Goal: Transaction & Acquisition: Purchase product/service

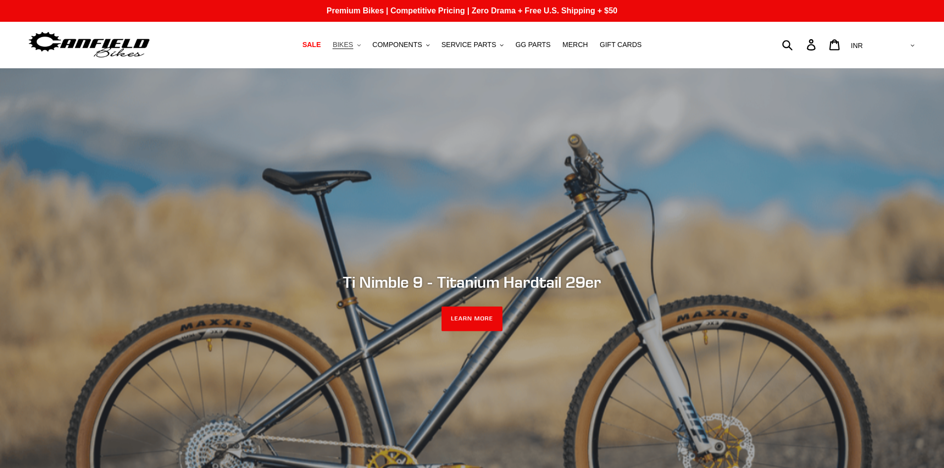
click at [353, 47] on span "BIKES" at bounding box center [343, 45] width 20 height 8
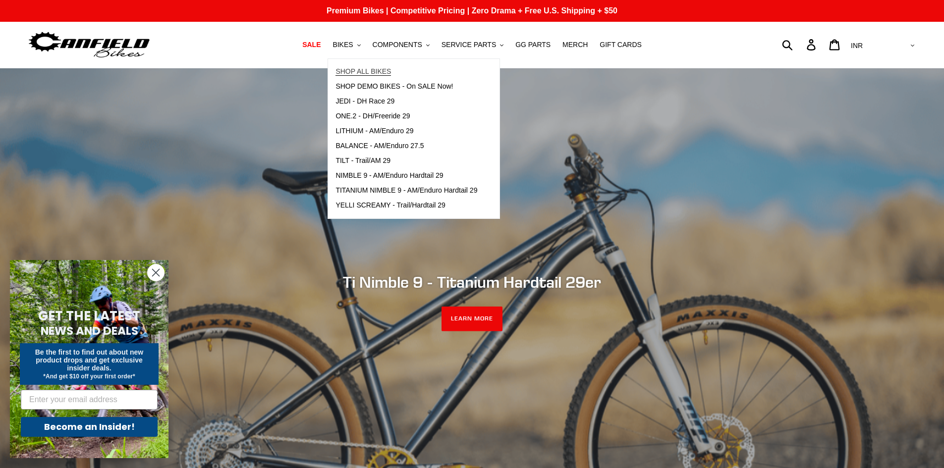
click at [384, 72] on span "SHOP ALL BIKES" at bounding box center [364, 71] width 56 height 8
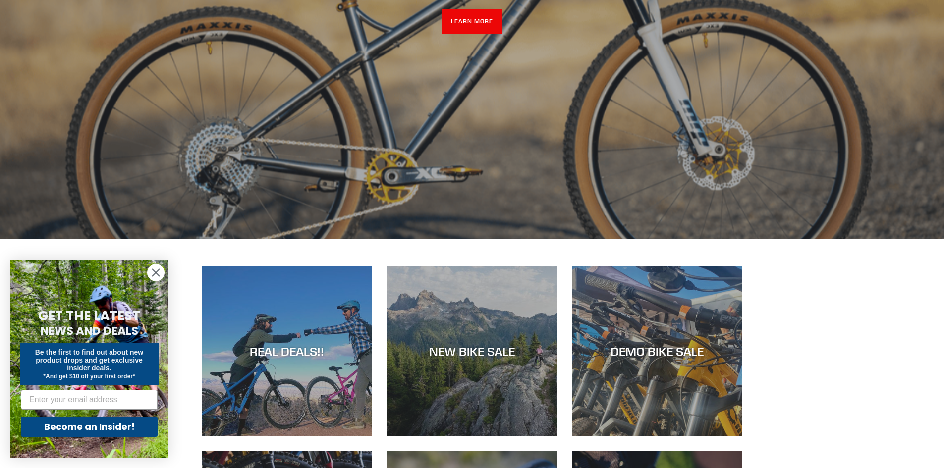
scroll to position [644, 0]
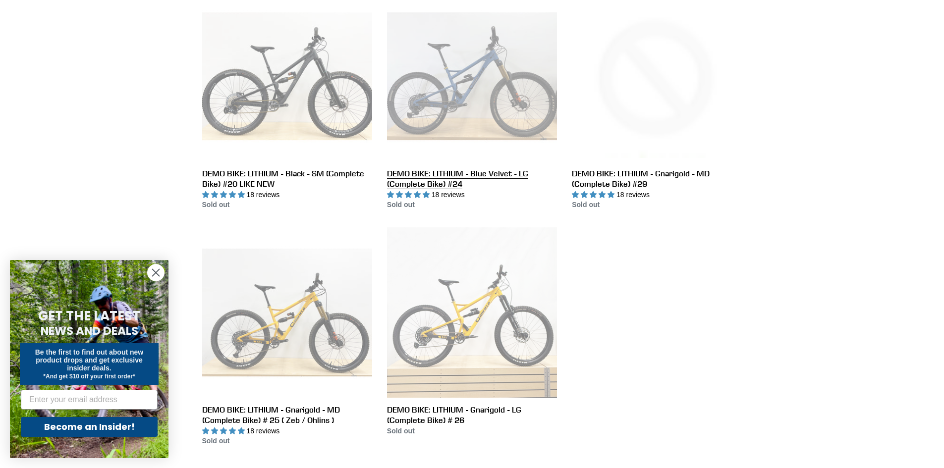
scroll to position [545, 0]
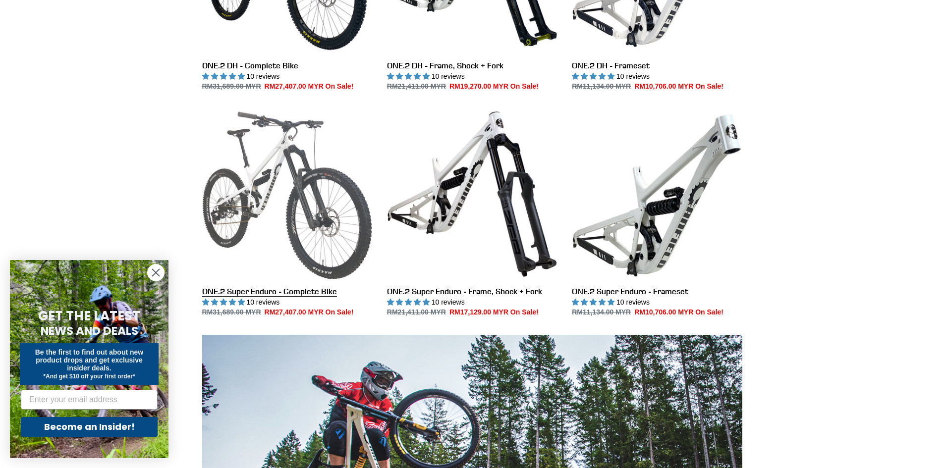
scroll to position [446, 0]
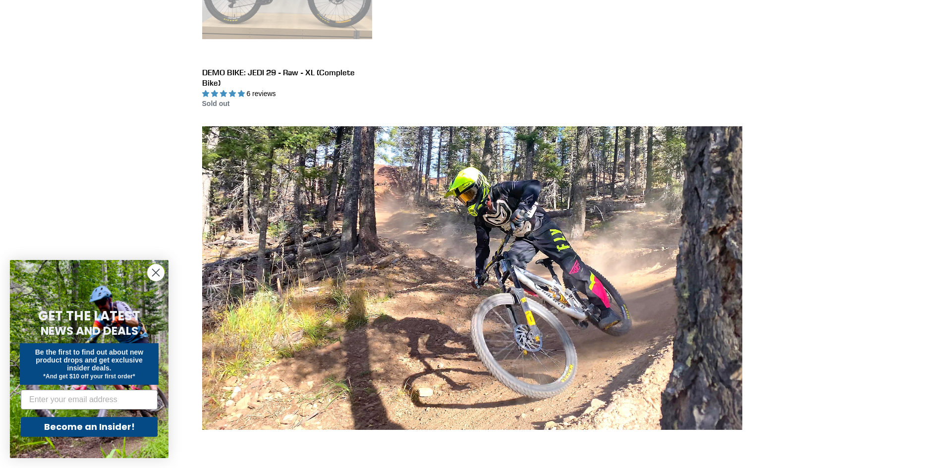
scroll to position [644, 0]
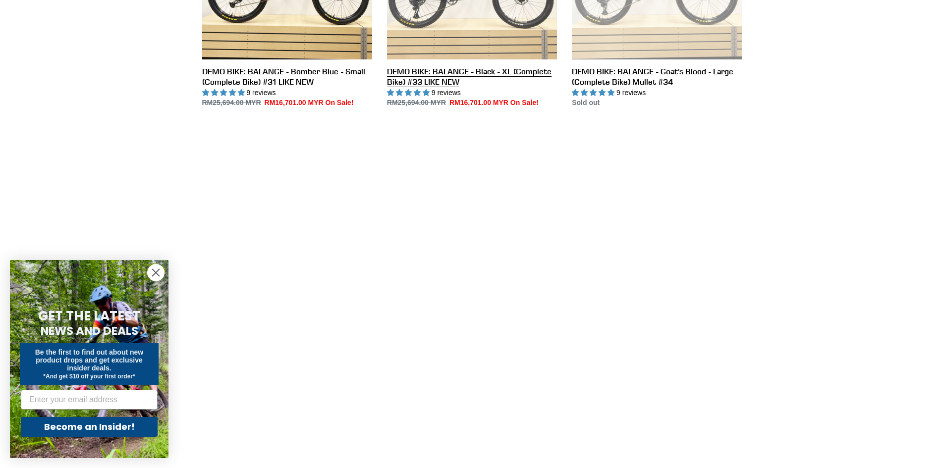
scroll to position [644, 0]
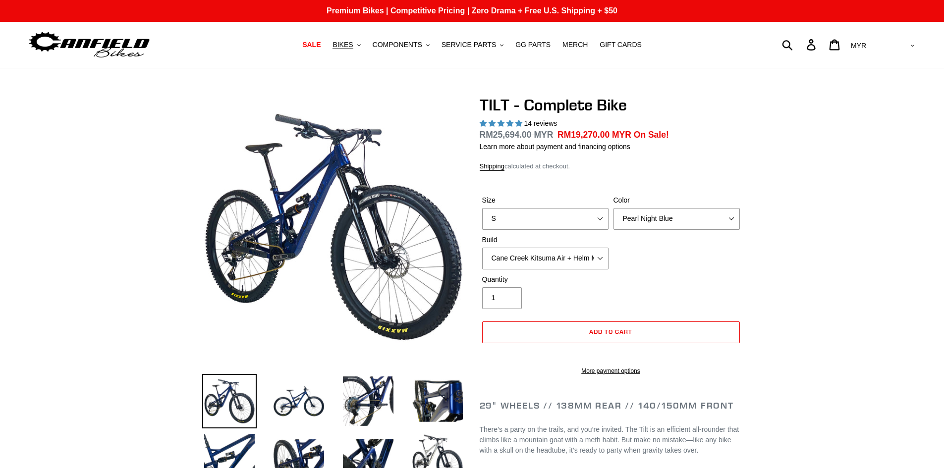
select select "highest-rating"
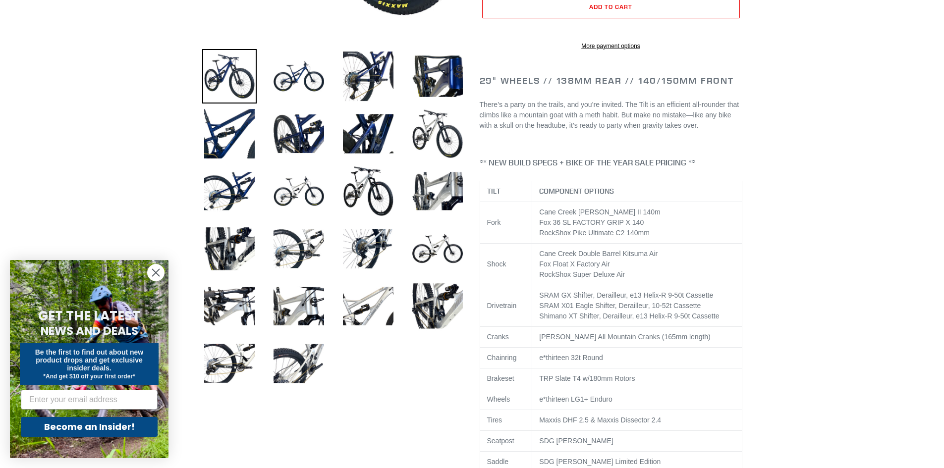
scroll to position [347, 0]
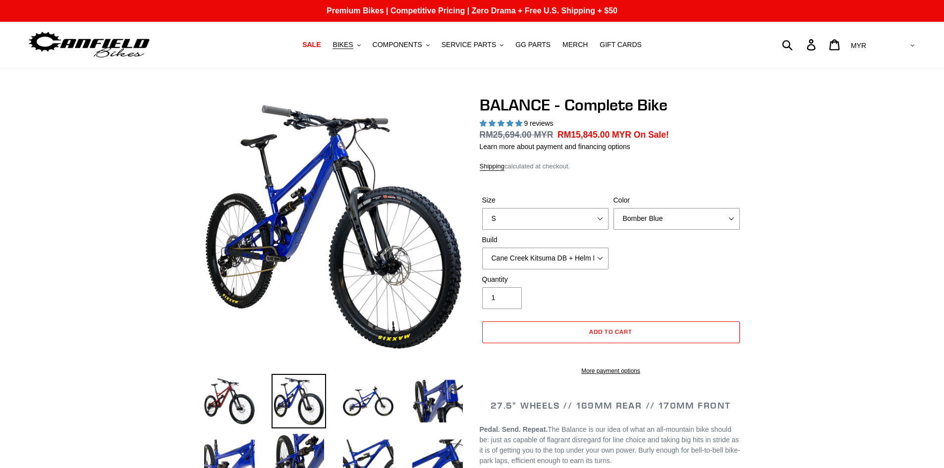
select select "highest-rating"
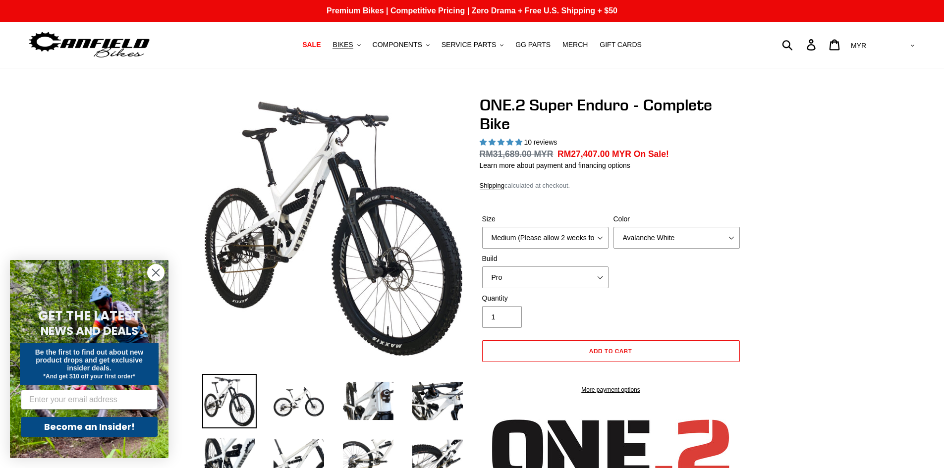
select select "highest-rating"
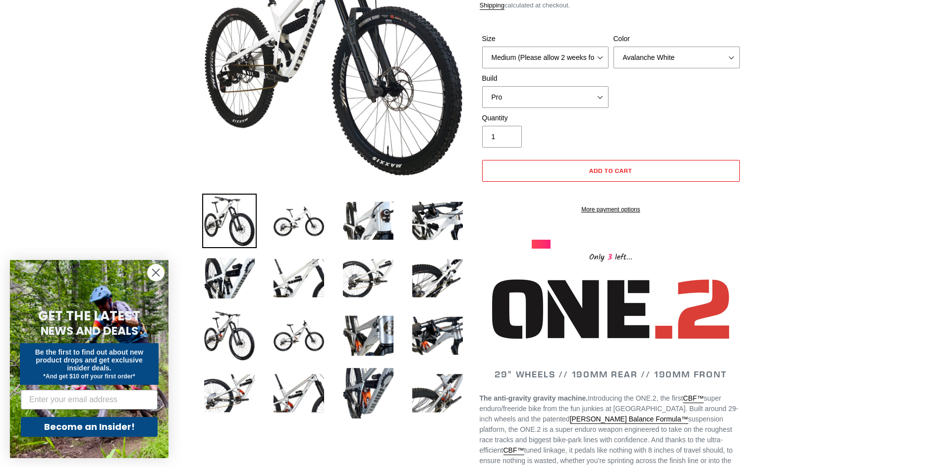
scroll to position [149, 0]
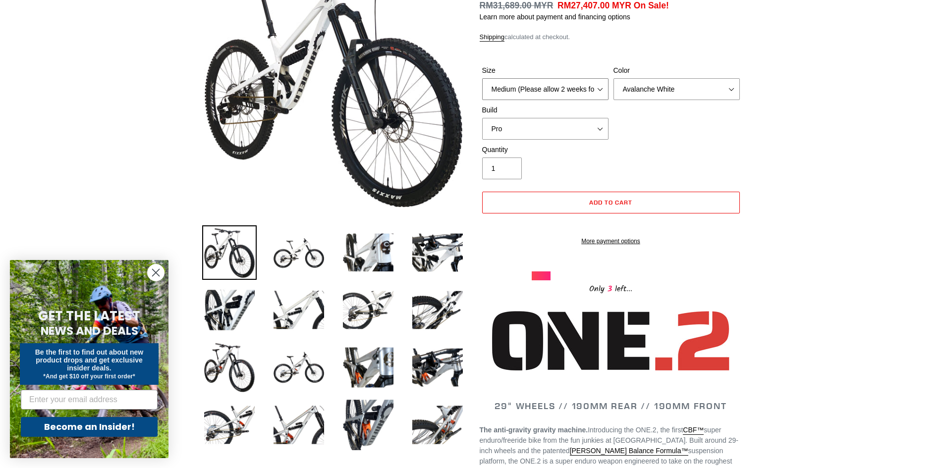
click at [593, 97] on select "Medium (Please allow 2 weeks for delivery) Large (Sold Out)" at bounding box center [545, 89] width 126 height 22
drag, startPoint x: 593, startPoint y: 97, endPoint x: 598, endPoint y: 97, distance: 5.5
click at [593, 97] on select "Medium (Please allow 2 weeks for delivery) Large (Sold Out)" at bounding box center [545, 89] width 126 height 22
click at [634, 88] on select "Avalanche White Bentonite Grey" at bounding box center [677, 89] width 126 height 22
click at [614, 78] on select "Avalanche White Bentonite Grey" at bounding box center [677, 89] width 126 height 22
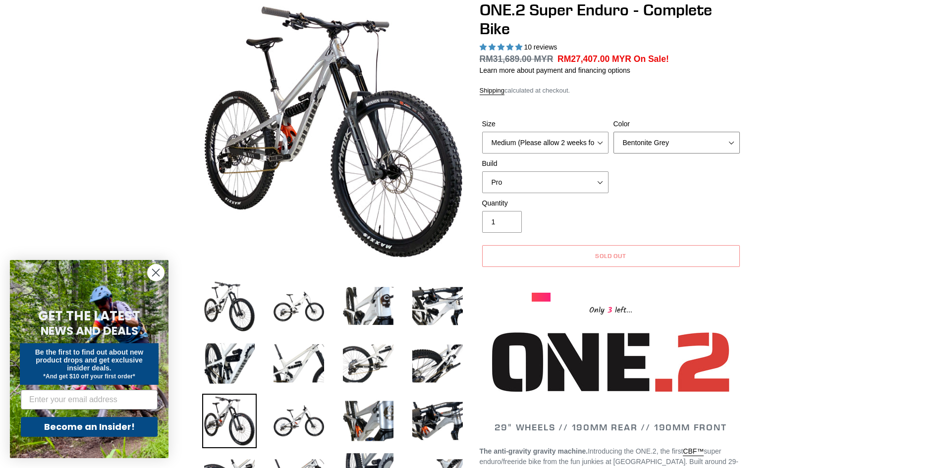
scroll to position [99, 0]
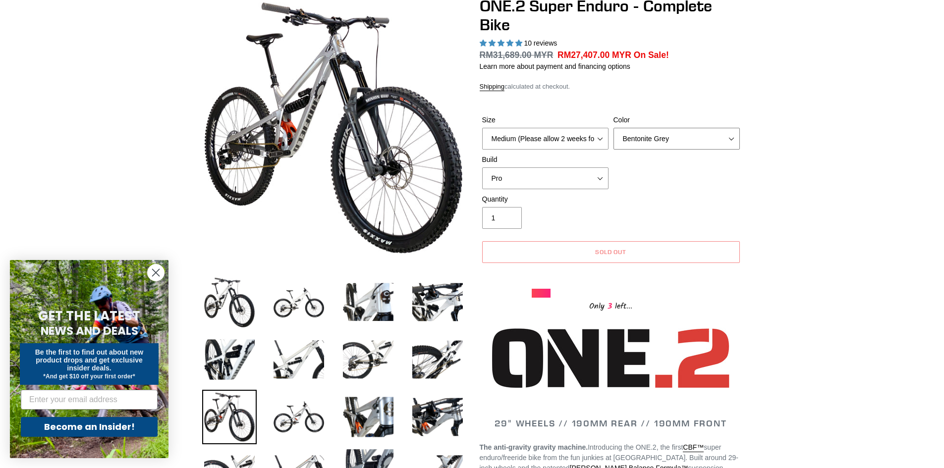
click at [661, 143] on select "Avalanche White Bentonite Grey" at bounding box center [677, 139] width 126 height 22
select select "Avalanche White"
click at [614, 128] on select "Avalanche White Bentonite Grey" at bounding box center [677, 139] width 126 height 22
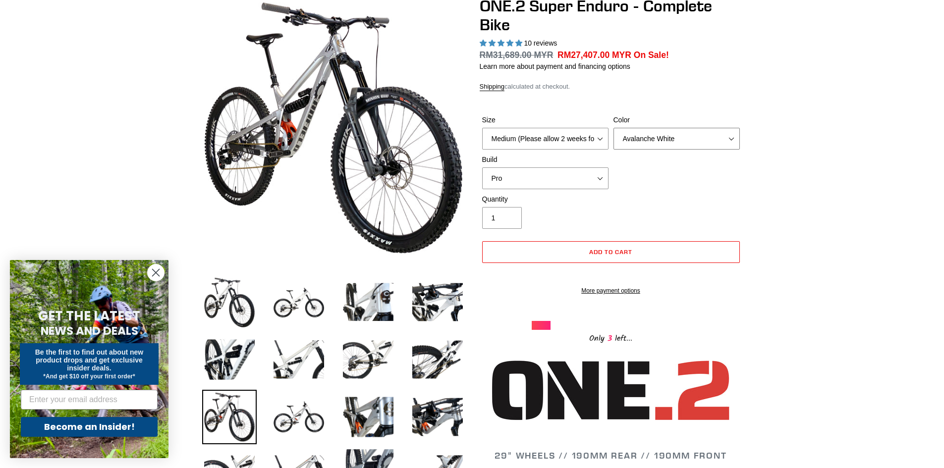
click at [687, 136] on select "Avalanche White Bentonite Grey" at bounding box center [677, 139] width 126 height 22
click at [614, 128] on select "Avalanche White Bentonite Grey" at bounding box center [677, 139] width 126 height 22
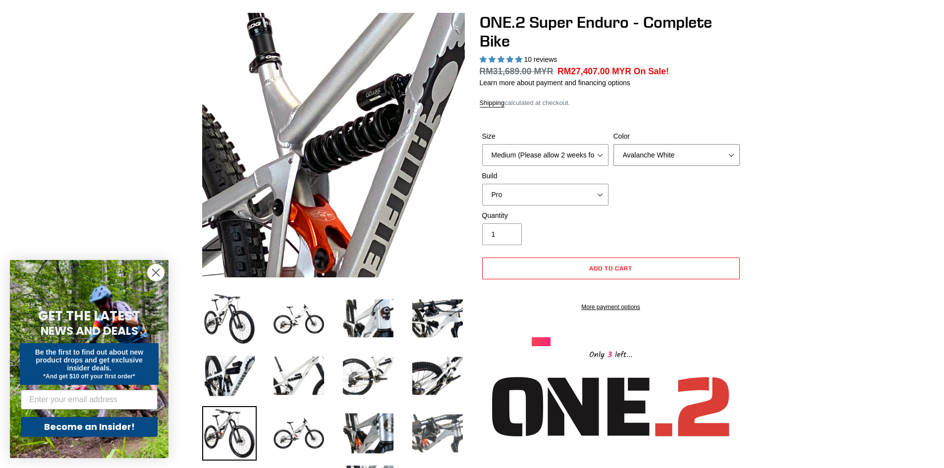
scroll to position [297, 0]
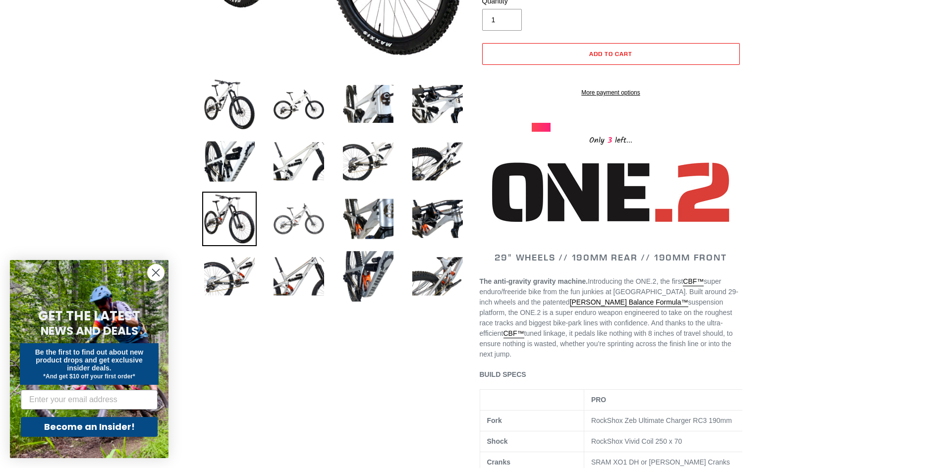
click at [314, 220] on img at bounding box center [299, 219] width 55 height 55
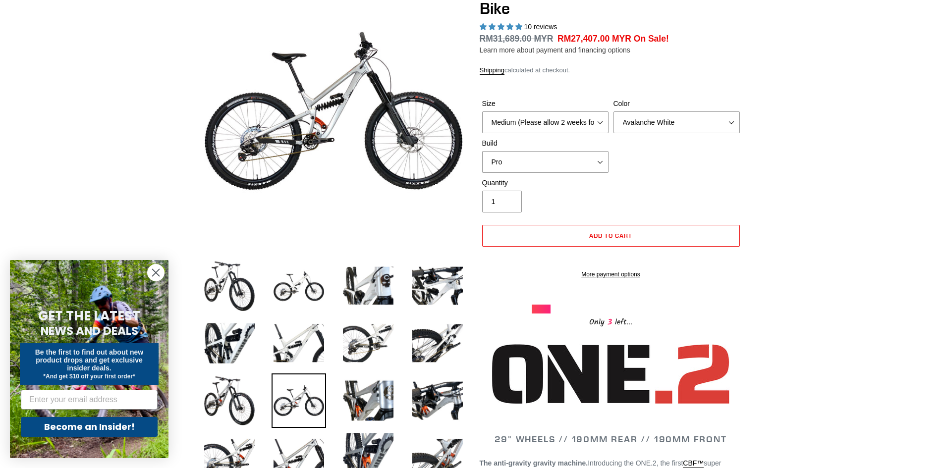
scroll to position [99, 0]
